Goal: Use online tool/utility: Utilize a website feature to perform a specific function

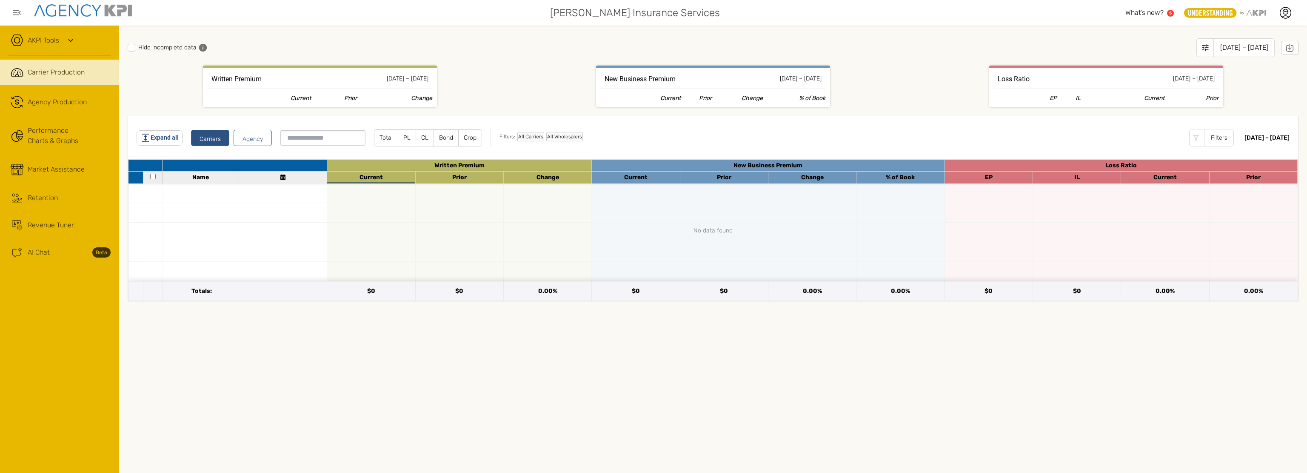
click at [83, 340] on div "AKPI Tools AMS Data Upload AMS Data Health Input Additional Carrier Production …" at bounding box center [59, 249] width 119 height 447
click at [56, 304] on div "AKPI Tools AMS Data Upload AMS Data Health Input Additional Carrier Production …" at bounding box center [59, 249] width 119 height 447
click at [59, 247] on div "AI Chat Beta" at bounding box center [69, 252] width 83 height 10
click at [57, 316] on div "AKPI Tools AMS Data Upload AMS Data Health Input Additional Carrier Production …" at bounding box center [59, 249] width 119 height 447
click at [59, 305] on div "AKPI Tools AMS Data Upload AMS Data Health Input Additional Carrier Production …" at bounding box center [59, 249] width 119 height 447
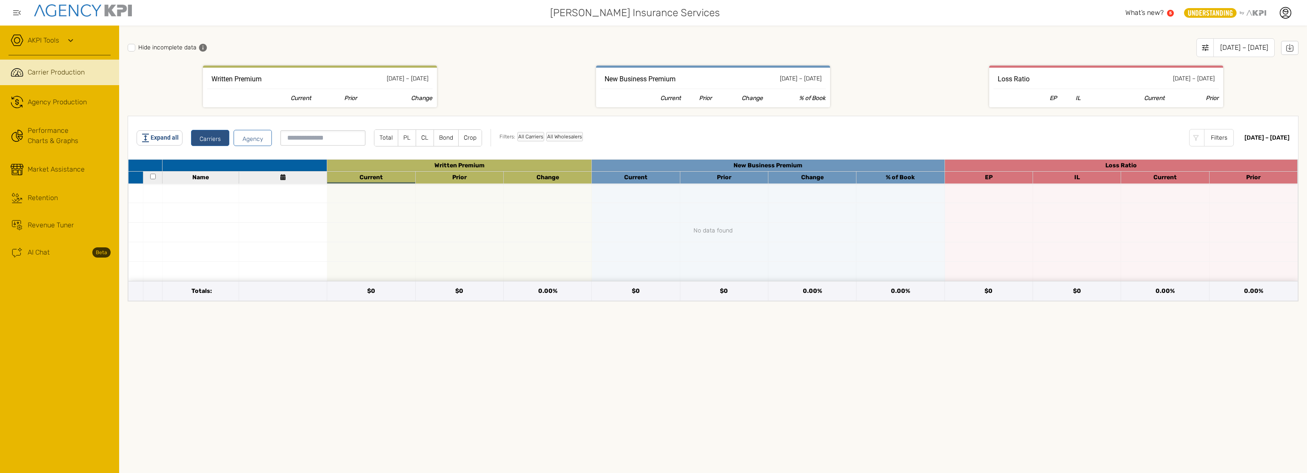
click at [485, 28] on div "Hide incomplete data Jan 2025 – Aug 2025 Written Premium Jan 2025 – Aug 2025 Cu…" at bounding box center [713, 249] width 1188 height 447
click at [83, 360] on div "AKPI Tools AMS Data Upload AMS Data Health Input Additional Carrier Production …" at bounding box center [59, 249] width 119 height 447
